Goal: Contribute content

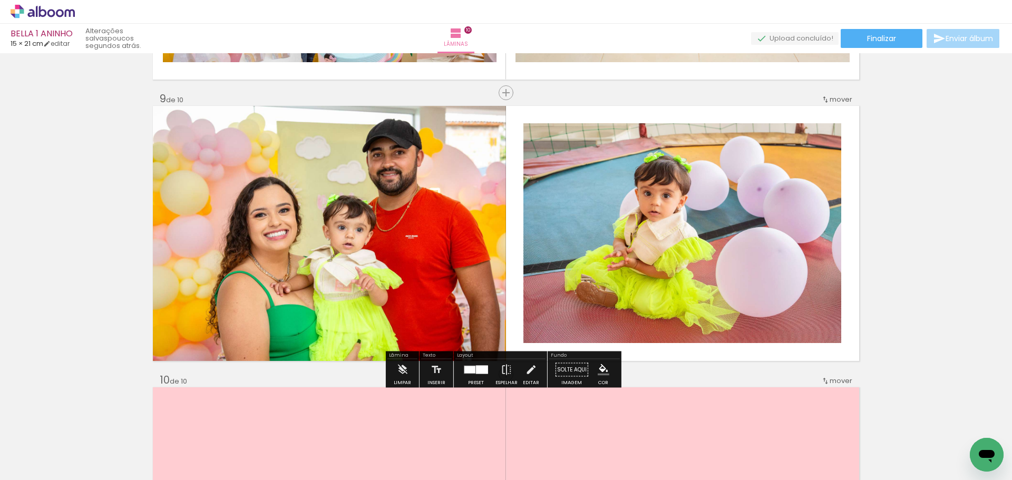
scroll to position [5101, 0]
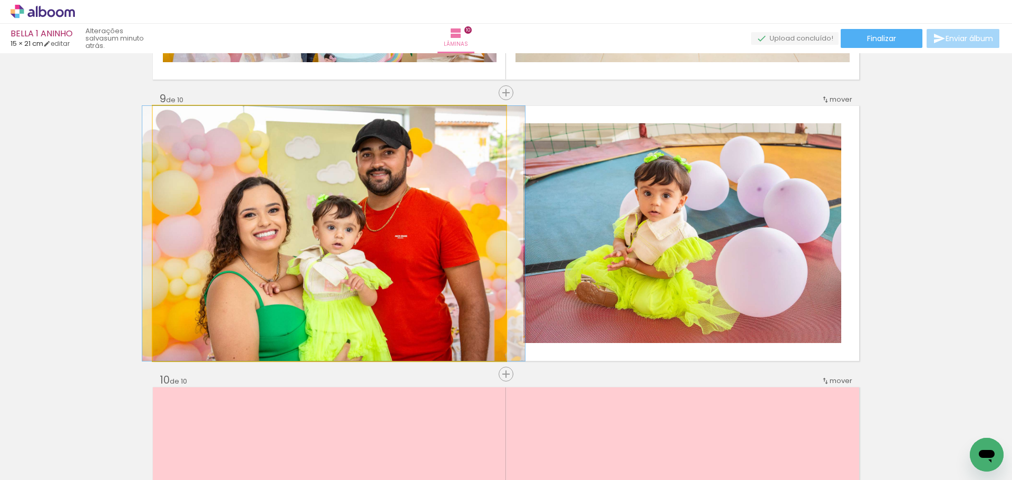
drag, startPoint x: 421, startPoint y: 250, endPoint x: 411, endPoint y: 249, distance: 10.6
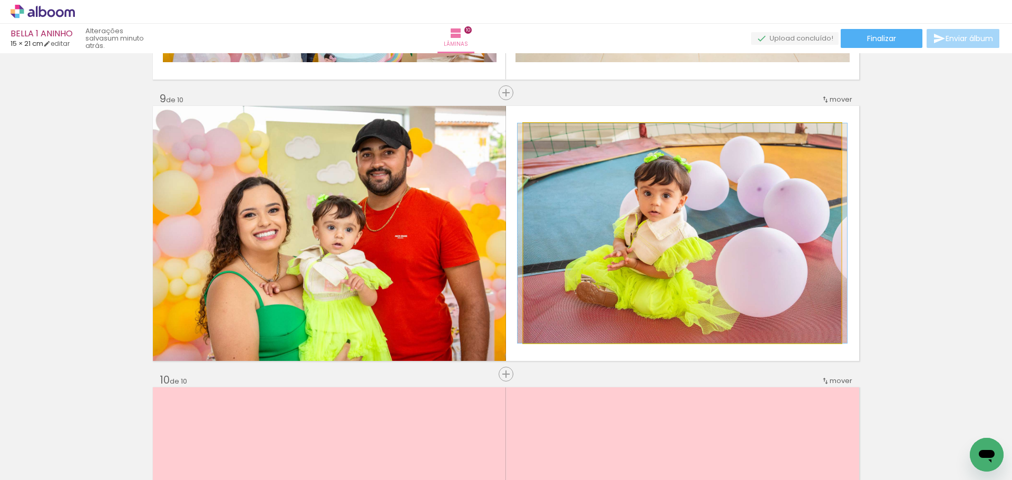
click at [699, 231] on quentale-photo at bounding box center [682, 233] width 318 height 220
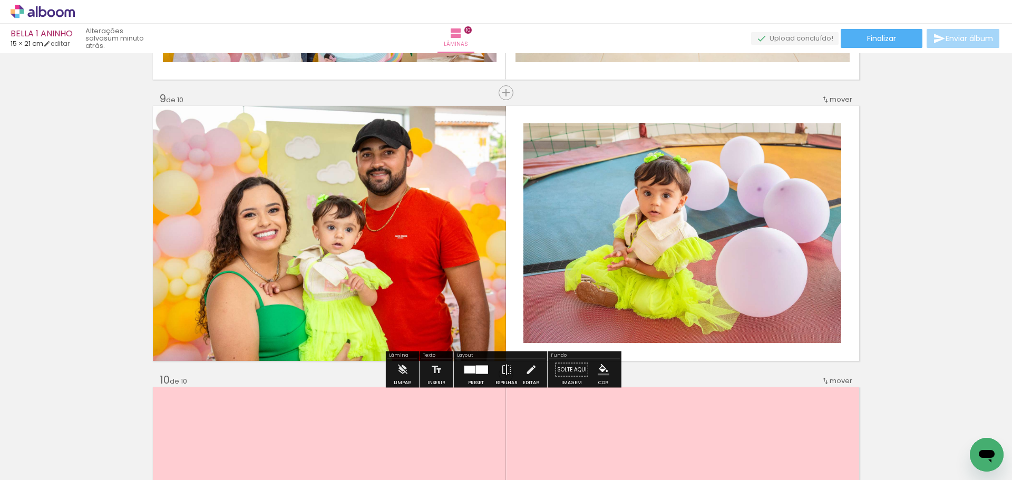
click at [743, 231] on quentale-photo at bounding box center [682, 233] width 318 height 220
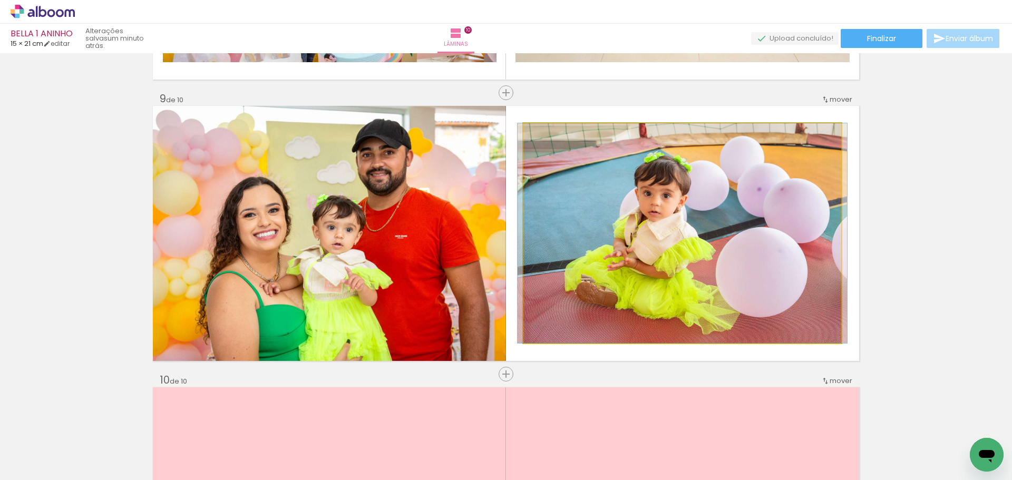
click at [743, 231] on quentale-photo at bounding box center [682, 233] width 318 height 220
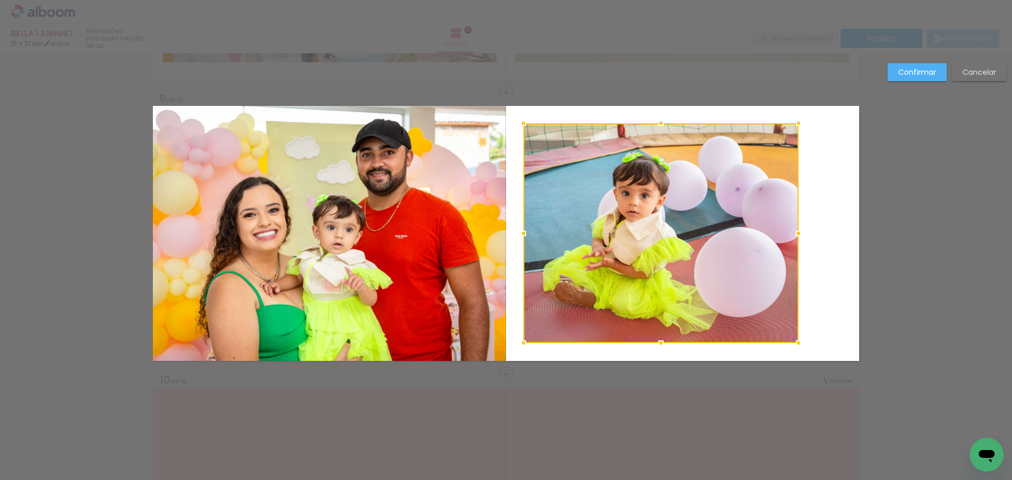
drag, startPoint x: 841, startPoint y: 233, endPoint x: 798, endPoint y: 233, distance: 43.2
click at [798, 233] on div at bounding box center [798, 233] width 21 height 21
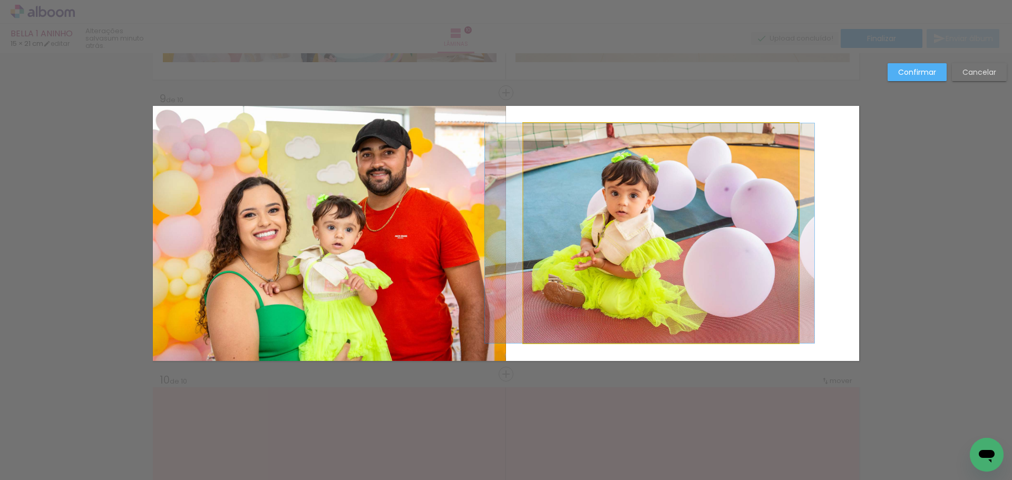
drag, startPoint x: 645, startPoint y: 227, endPoint x: 634, endPoint y: 228, distance: 11.2
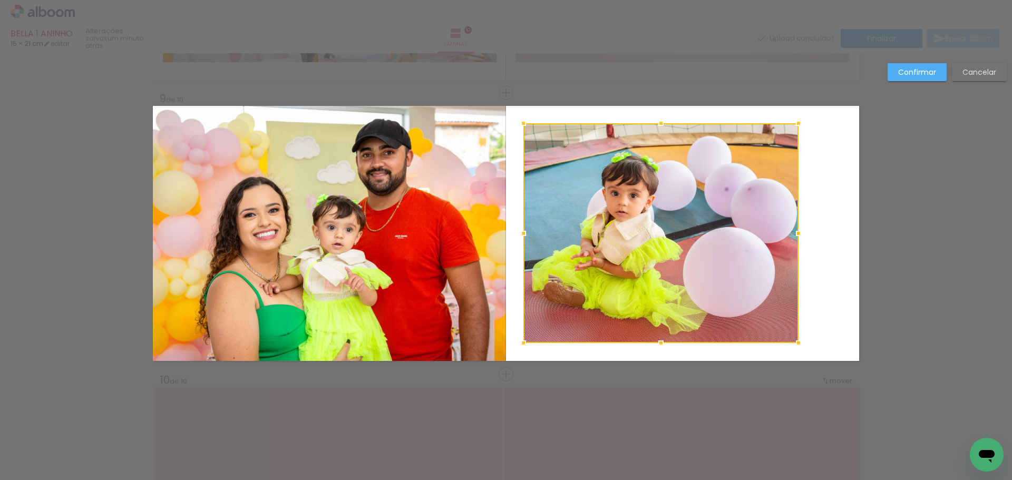
click at [0, 0] on slot "Confirmar" at bounding box center [0, 0] width 0 height 0
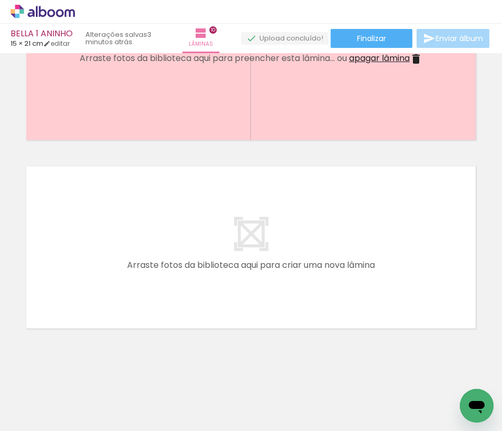
scroll to position [1803, 0]
